Goal: Transaction & Acquisition: Purchase product/service

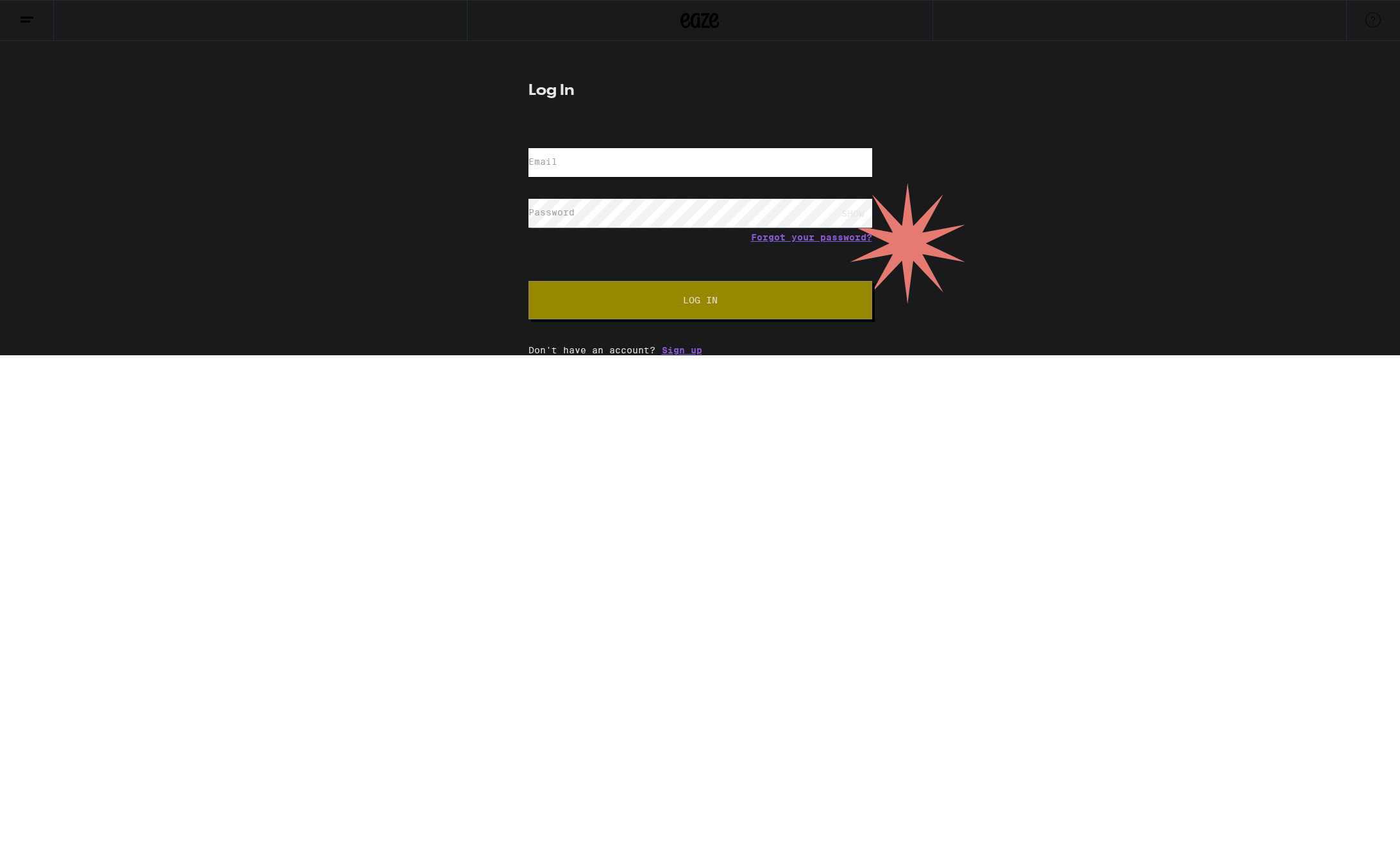
click at [644, 160] on input "Email" at bounding box center [700, 163] width 343 height 29
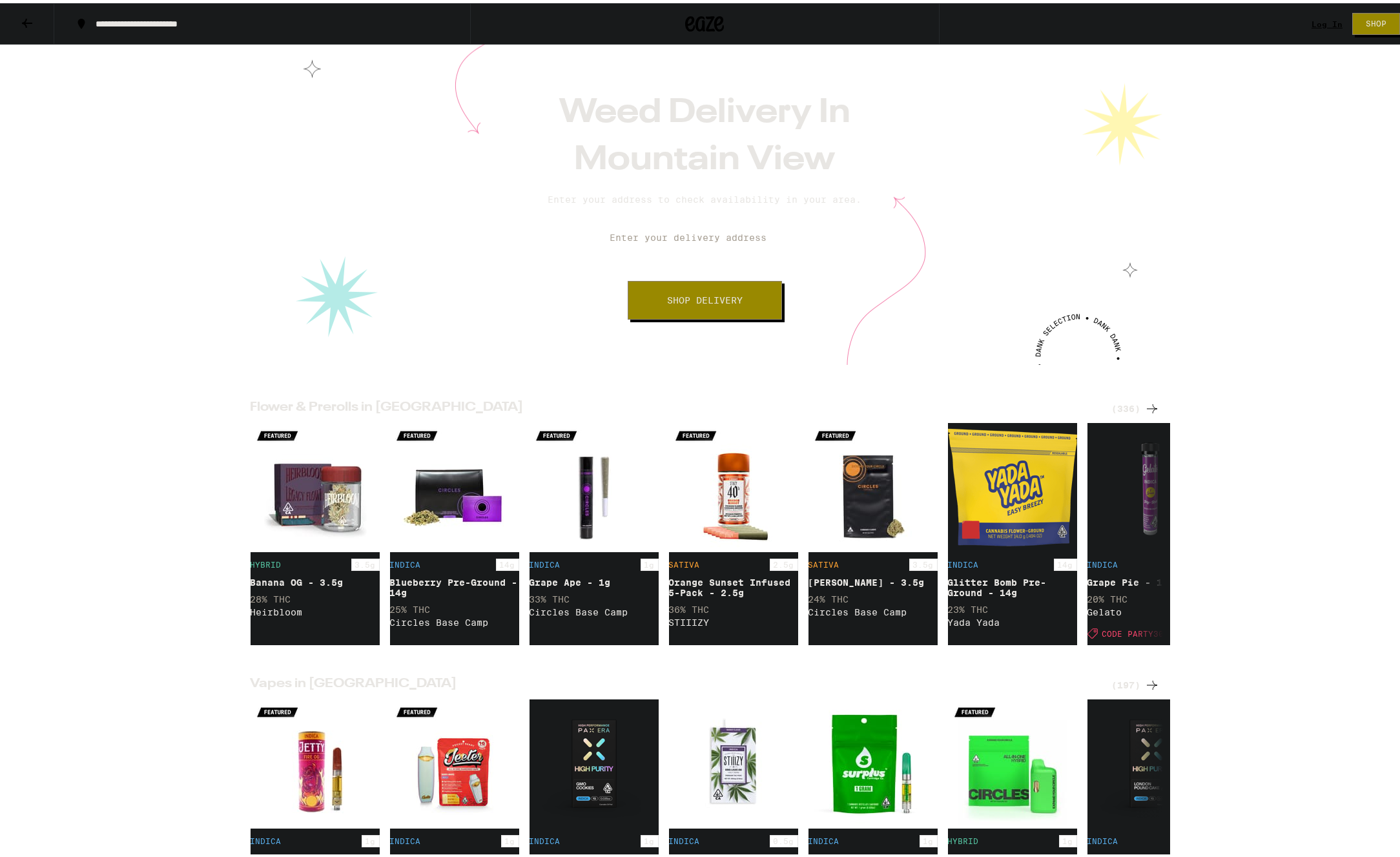
click at [696, 238] on input "Enter your delivery address" at bounding box center [704, 234] width 242 height 45
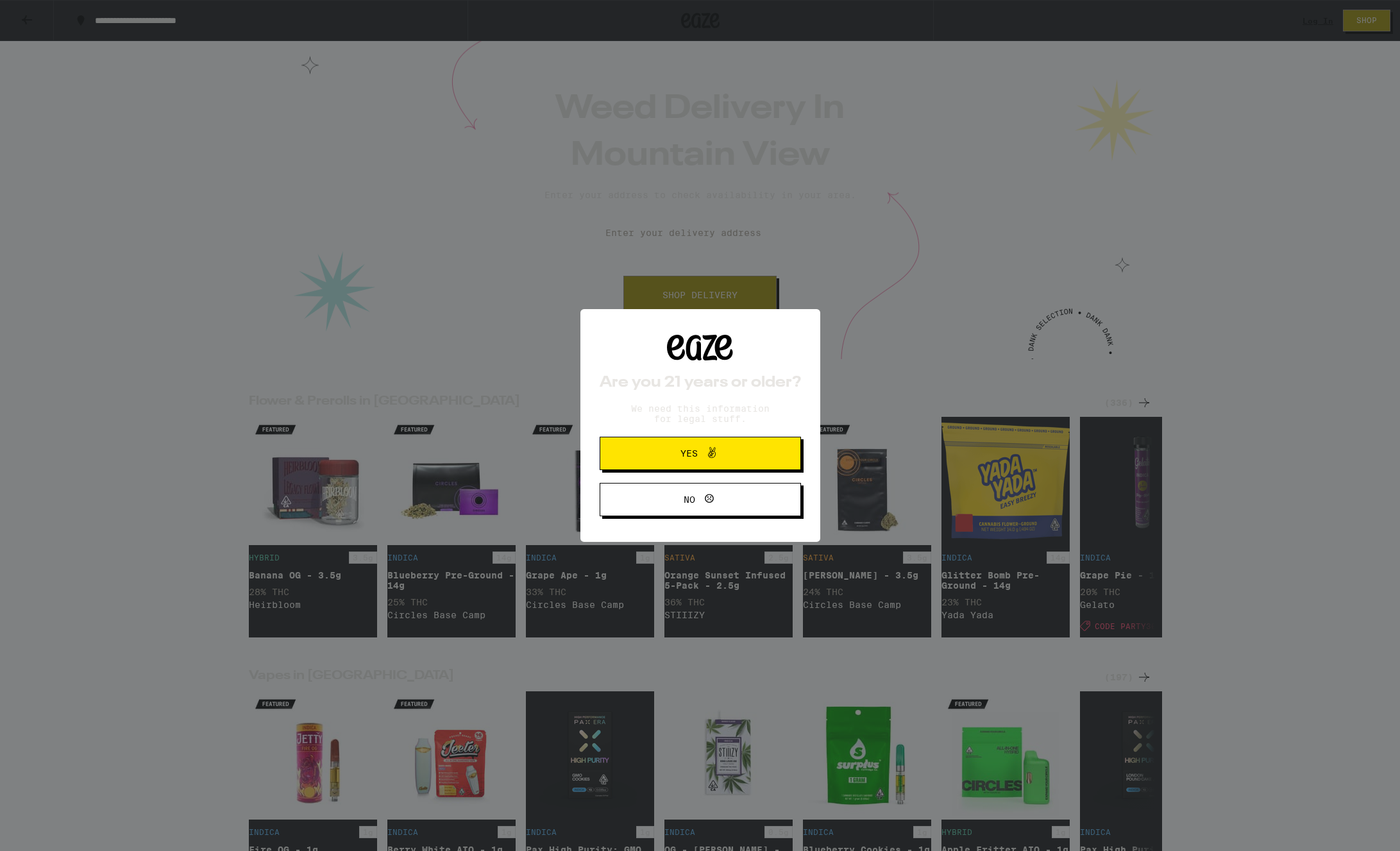
click at [692, 236] on div "Are you 21 years or older? We need this information for legal stuff. Yes No" at bounding box center [700, 426] width 1400 height 851
click at [728, 448] on span "Yes" at bounding box center [700, 453] width 97 height 17
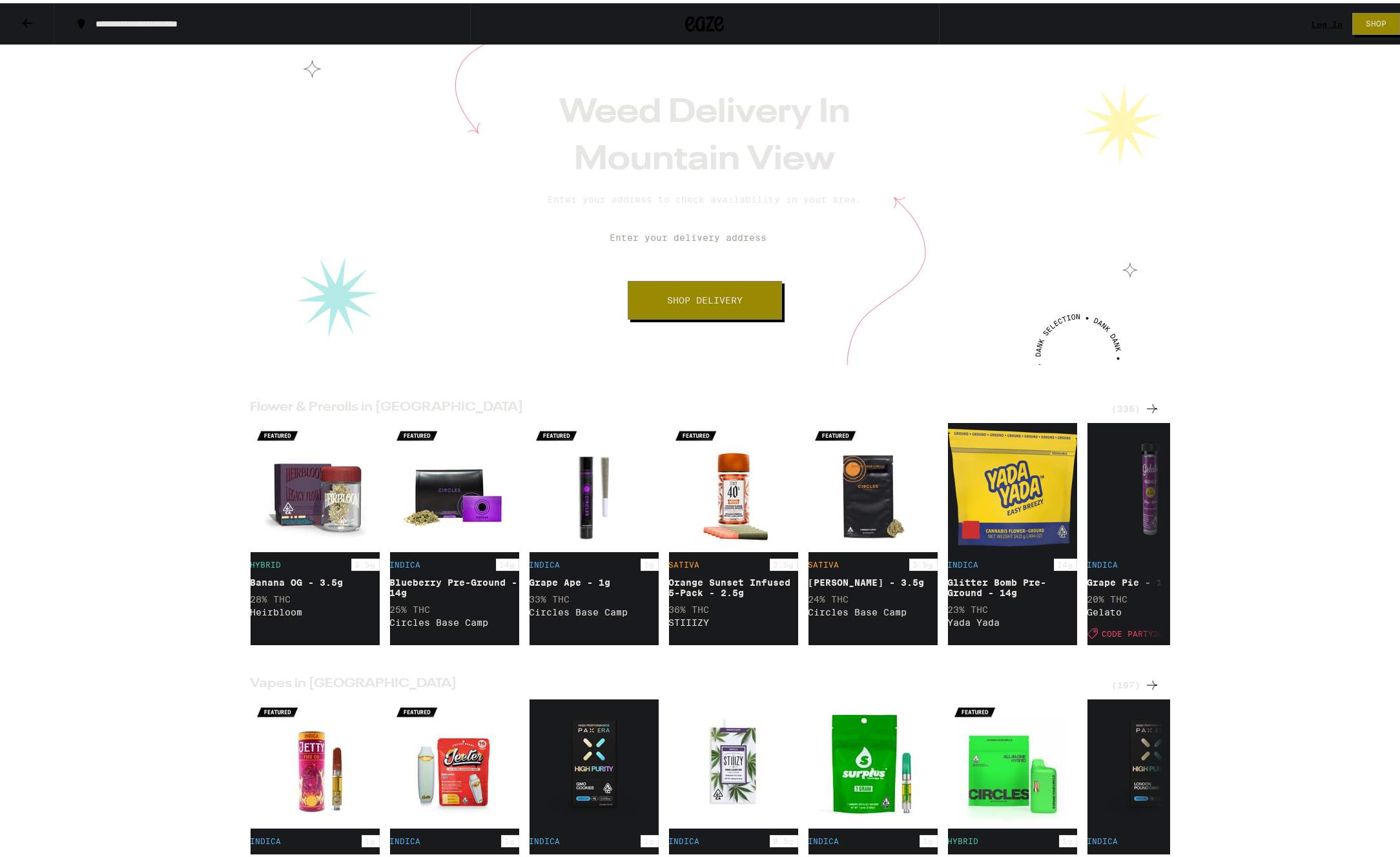
click at [711, 248] on input "Enter your delivery address" at bounding box center [704, 234] width 242 height 45
click at [711, 247] on input "Enter your delivery address" at bounding box center [704, 234] width 242 height 45
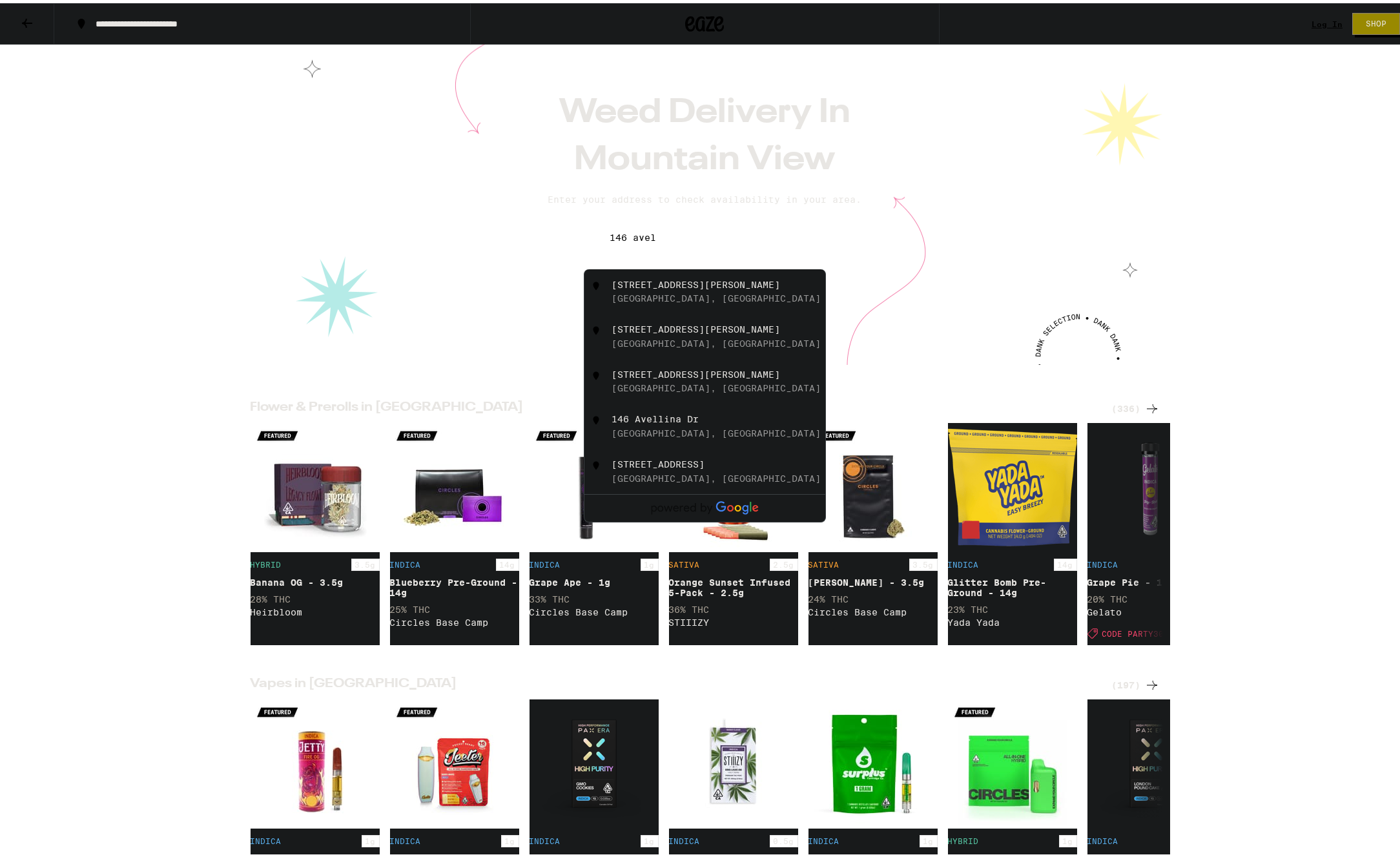
click at [667, 291] on div "[STREET_ADDRESS][PERSON_NAME]" at bounding box center [727, 289] width 231 height 25
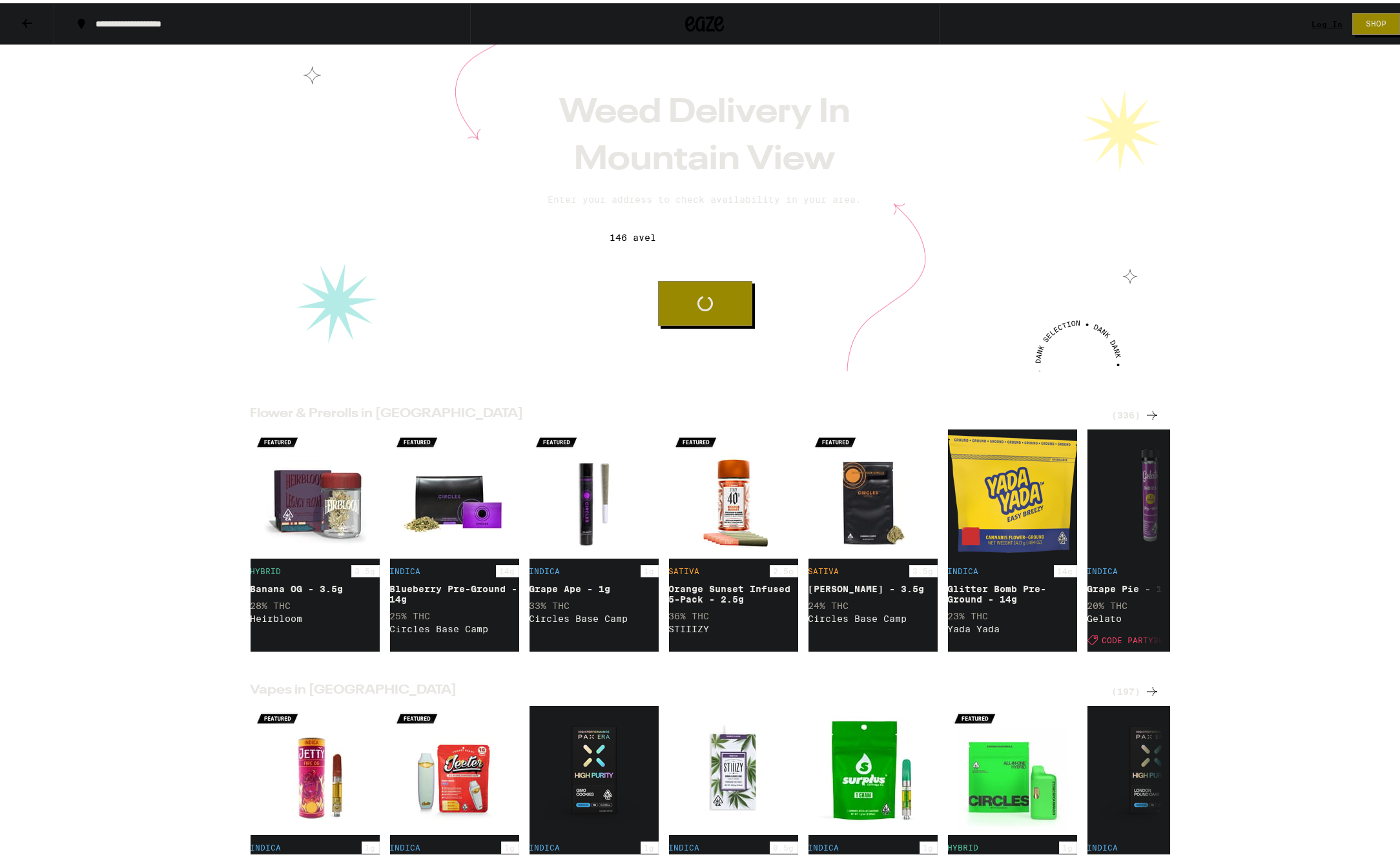
type input "[STREET_ADDRESS][PERSON_NAME]"
